Goal: Check status: Check status

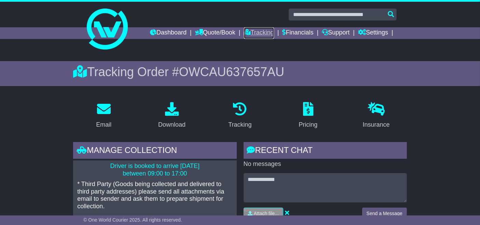
click at [263, 35] on link "Tracking" at bounding box center [259, 33] width 30 height 12
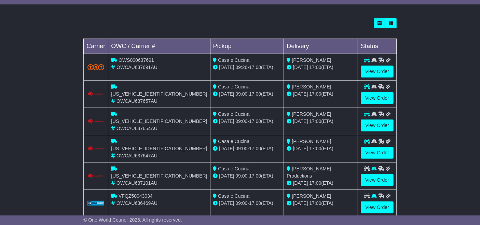
scroll to position [226, 0]
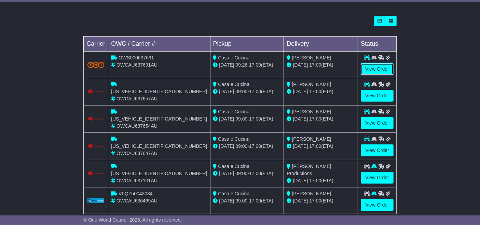
click at [382, 68] on link "View Order" at bounding box center [377, 69] width 33 height 12
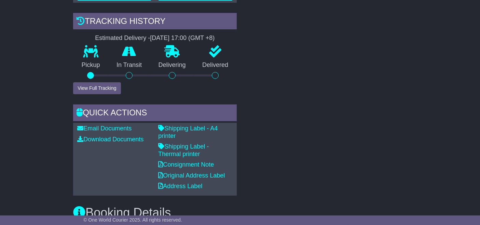
scroll to position [240, 0]
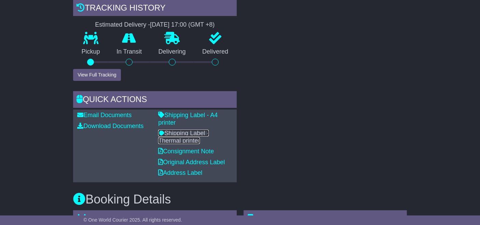
click at [209, 130] on link "Shipping Label - Thermal printer" at bounding box center [183, 137] width 51 height 14
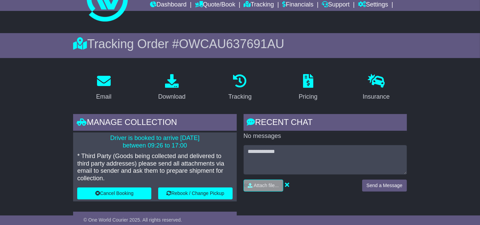
scroll to position [0, 0]
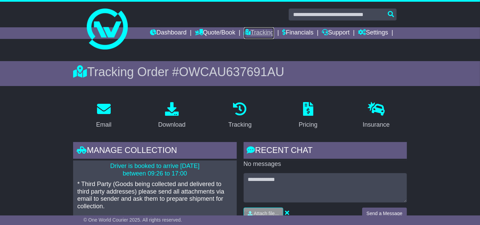
click at [259, 34] on link "Tracking" at bounding box center [259, 33] width 30 height 12
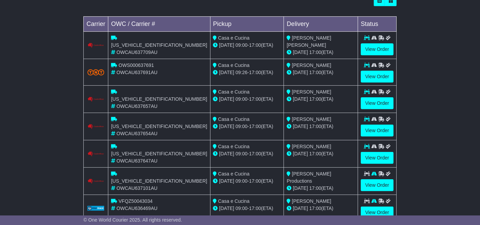
scroll to position [260, 0]
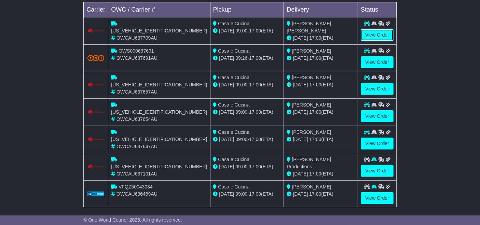
click at [379, 35] on link "View Order" at bounding box center [377, 35] width 33 height 12
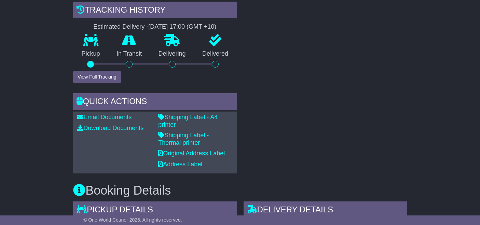
scroll to position [250, 0]
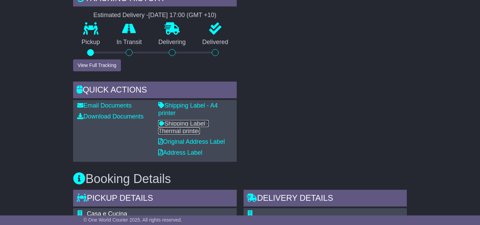
click at [204, 120] on link "Shipping Label - Thermal printer" at bounding box center [183, 127] width 51 height 14
